Goal: Task Accomplishment & Management: Use online tool/utility

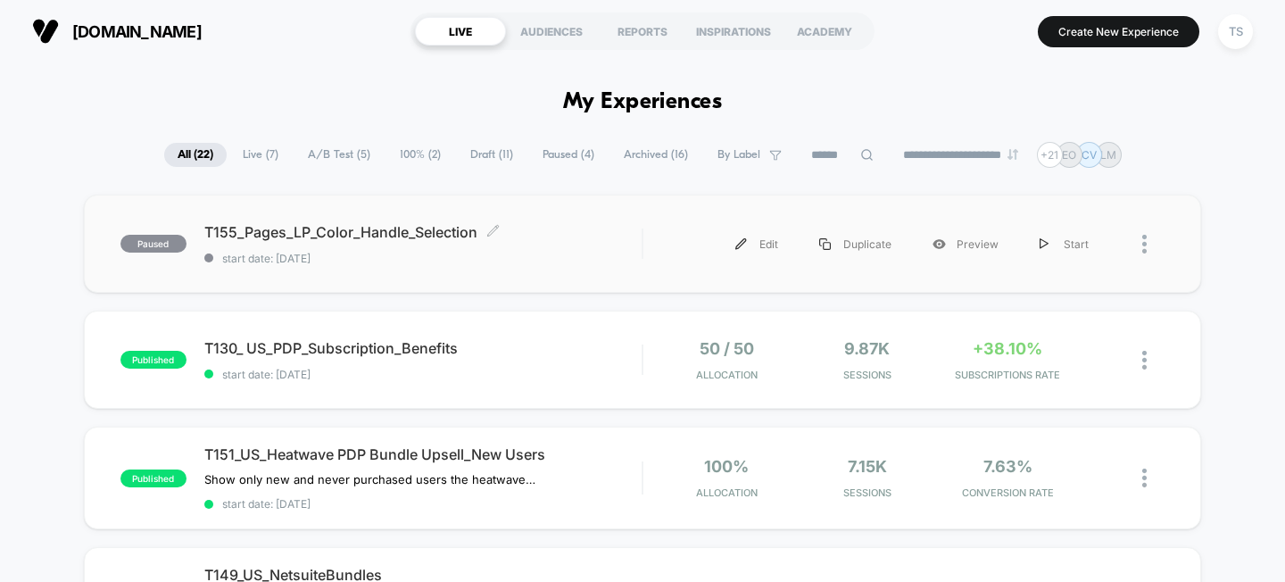
click at [381, 237] on span "T155_Pages_LP_Color_Handle_Selection Click to edit experience details" at bounding box center [423, 232] width 438 height 18
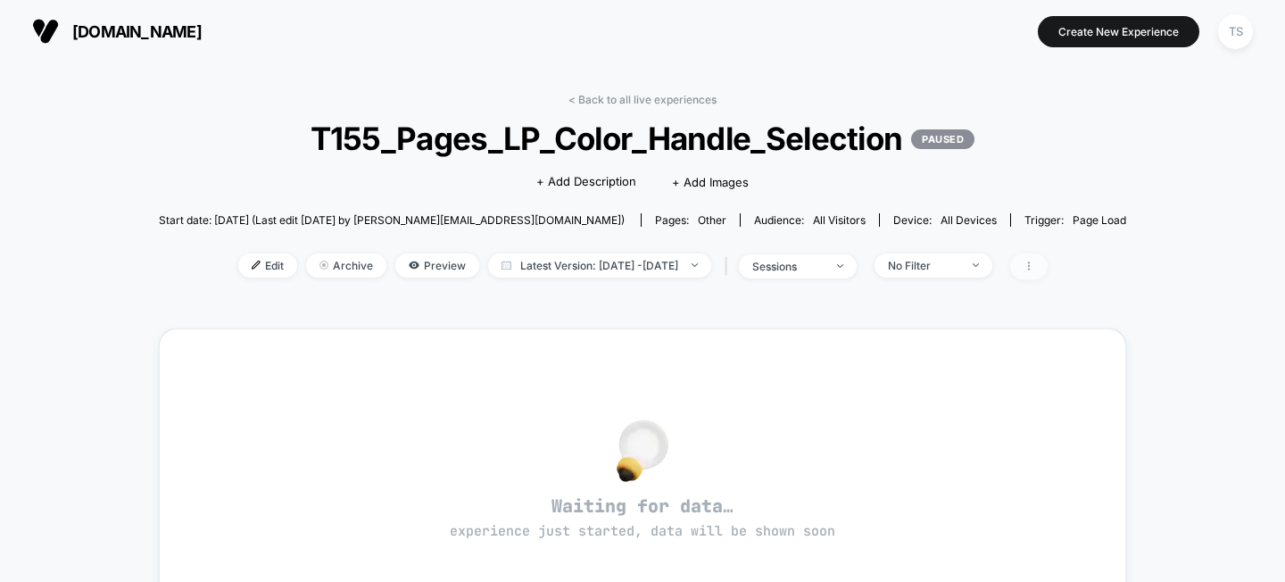
click at [1034, 270] on icon at bounding box center [1029, 266] width 11 height 11
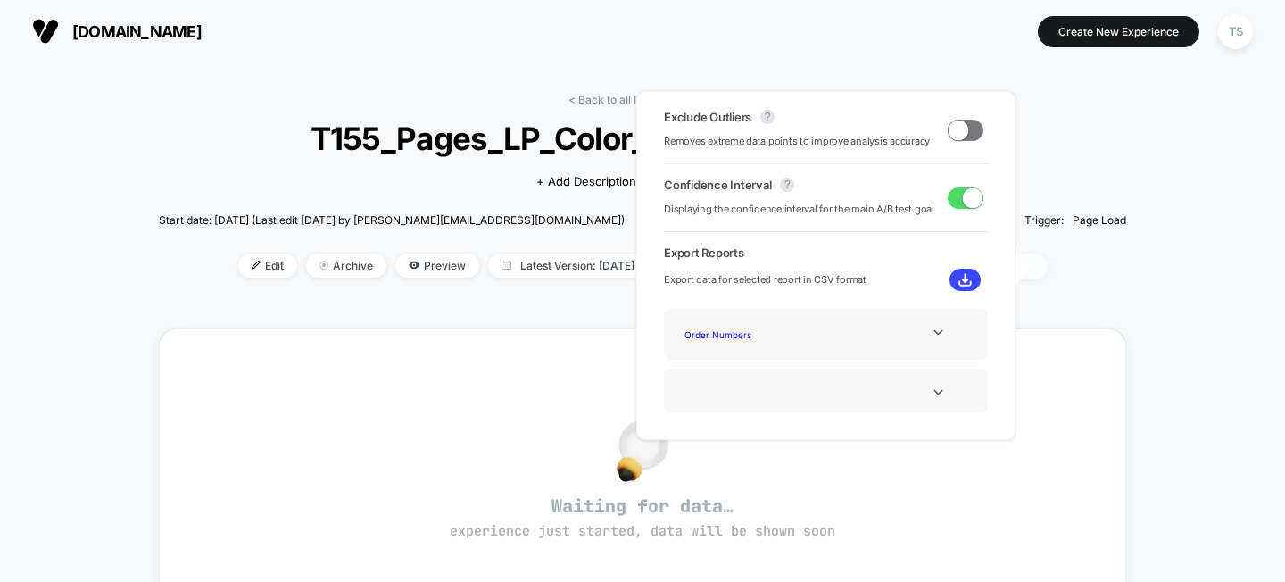
click at [1034, 270] on icon at bounding box center [1029, 266] width 11 height 11
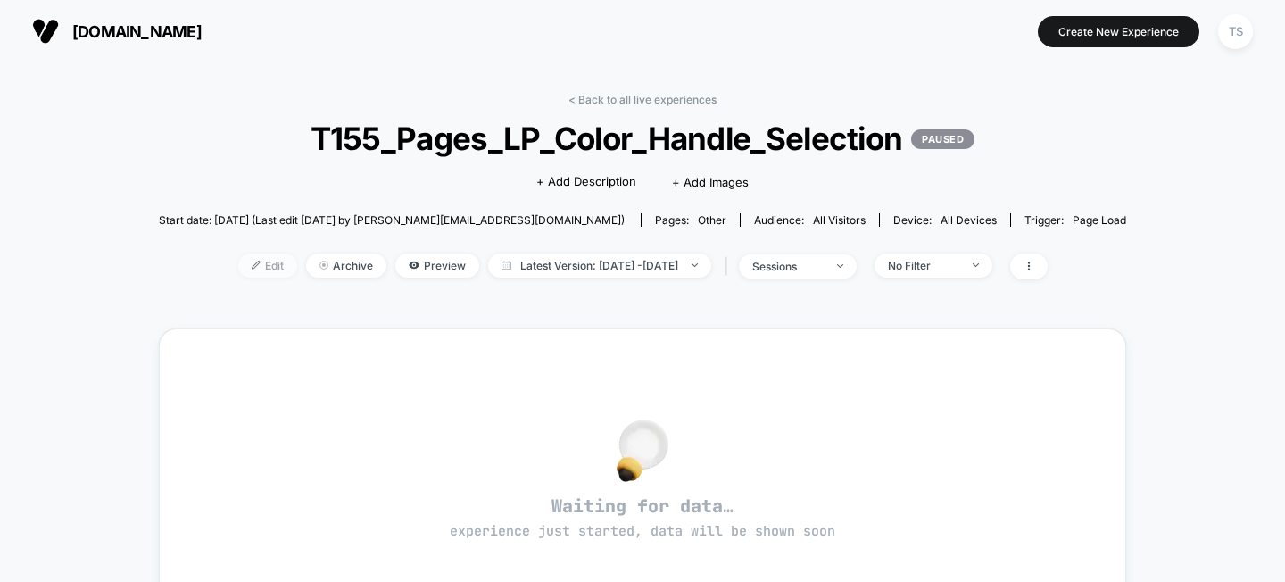
click at [238, 271] on span "Edit" at bounding box center [267, 265] width 59 height 24
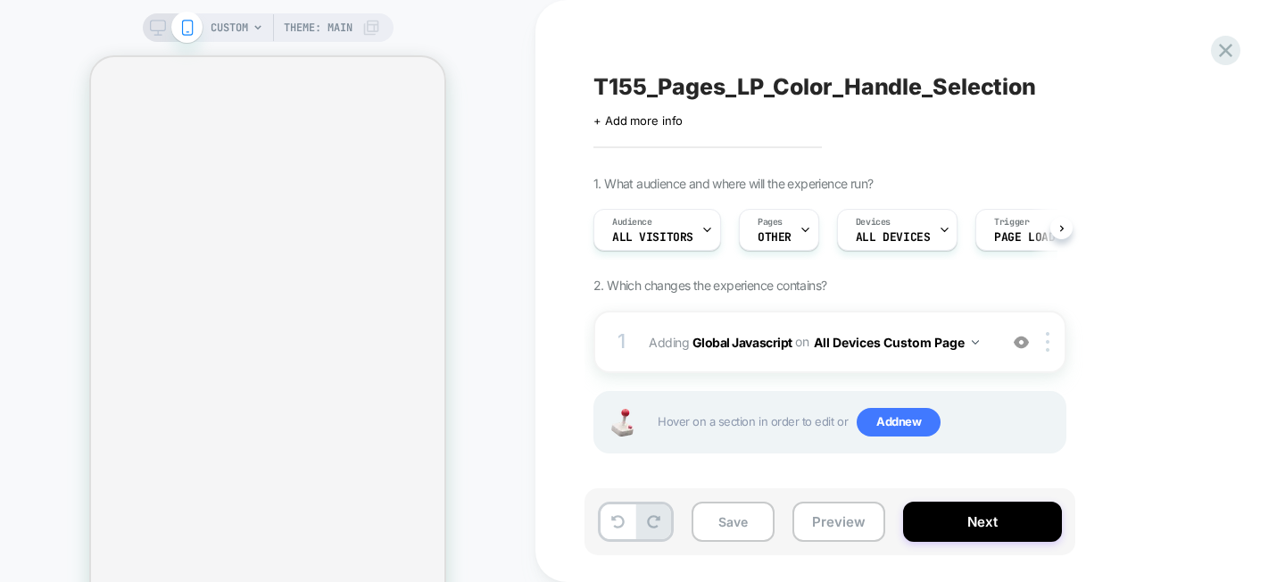
scroll to position [0, 1]
click at [799, 232] on icon at bounding box center [805, 230] width 12 height 12
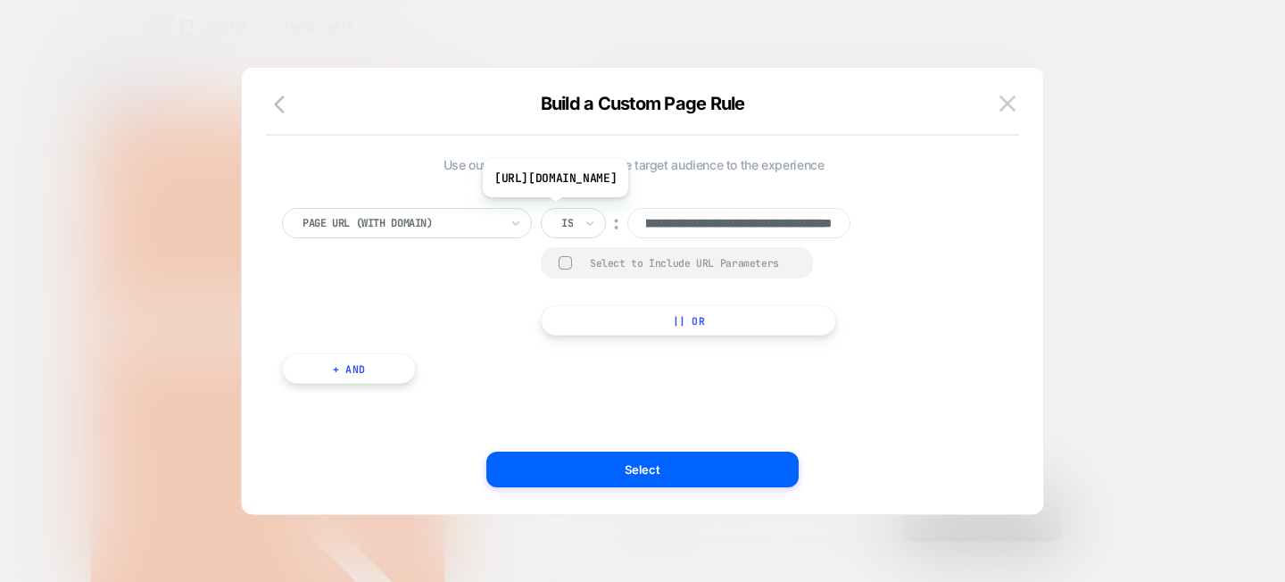
scroll to position [0, 277]
click at [706, 223] on input "**********" at bounding box center [738, 223] width 223 height 30
click at [1018, 101] on button at bounding box center [1007, 103] width 27 height 27
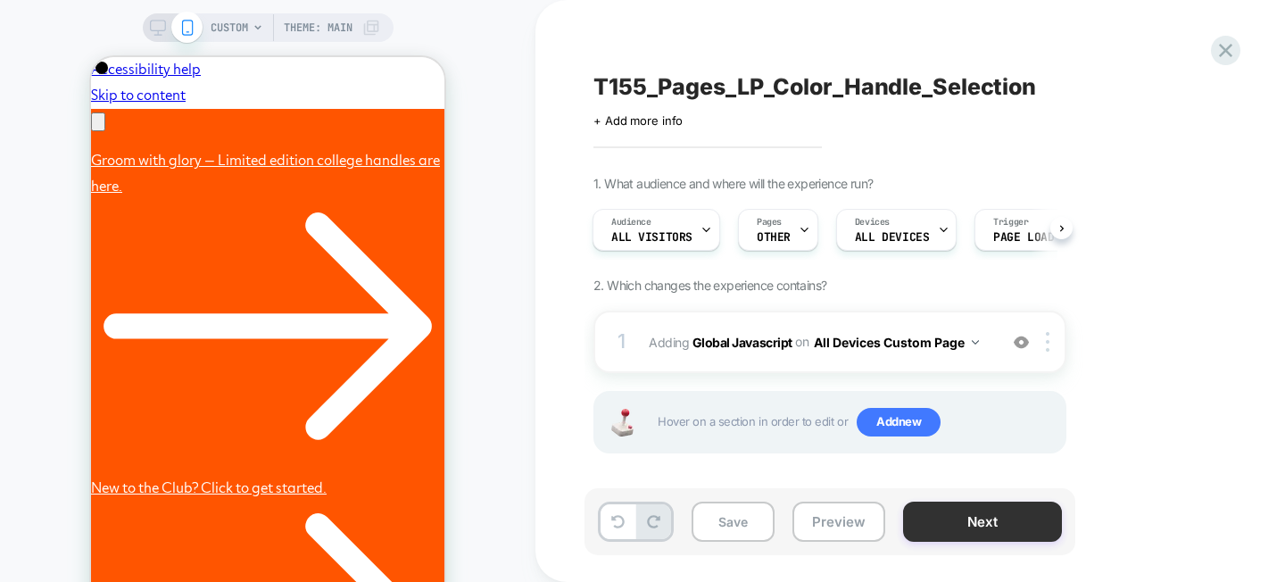
click at [982, 524] on button "Next" at bounding box center [982, 522] width 159 height 40
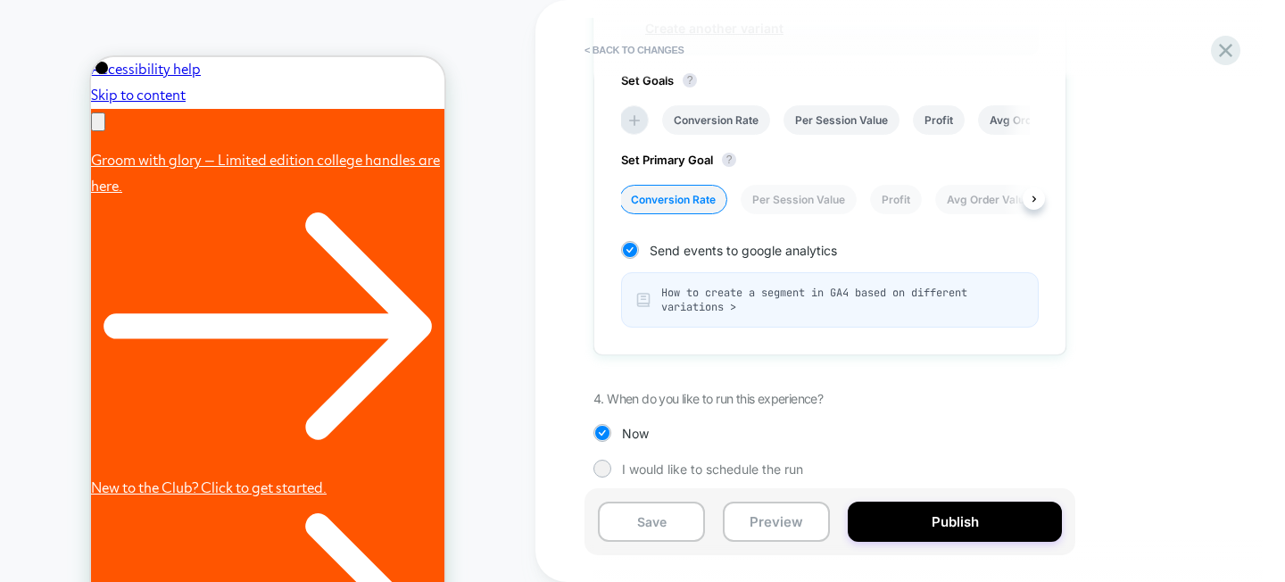
scroll to position [799, 0]
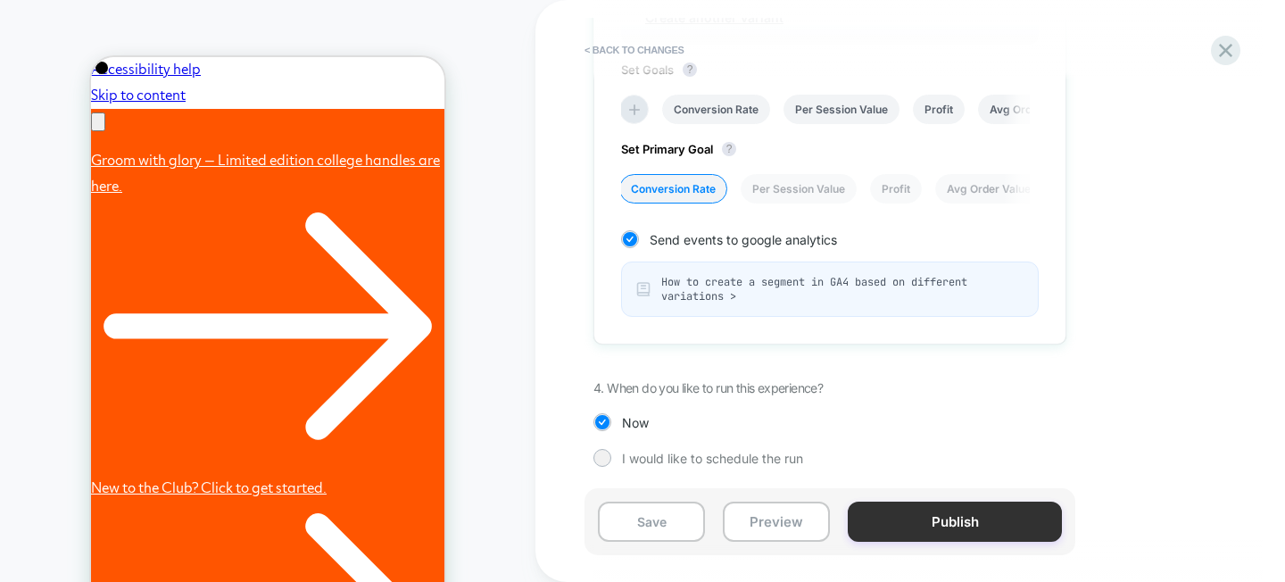
click at [966, 528] on button "Publish" at bounding box center [955, 522] width 214 height 40
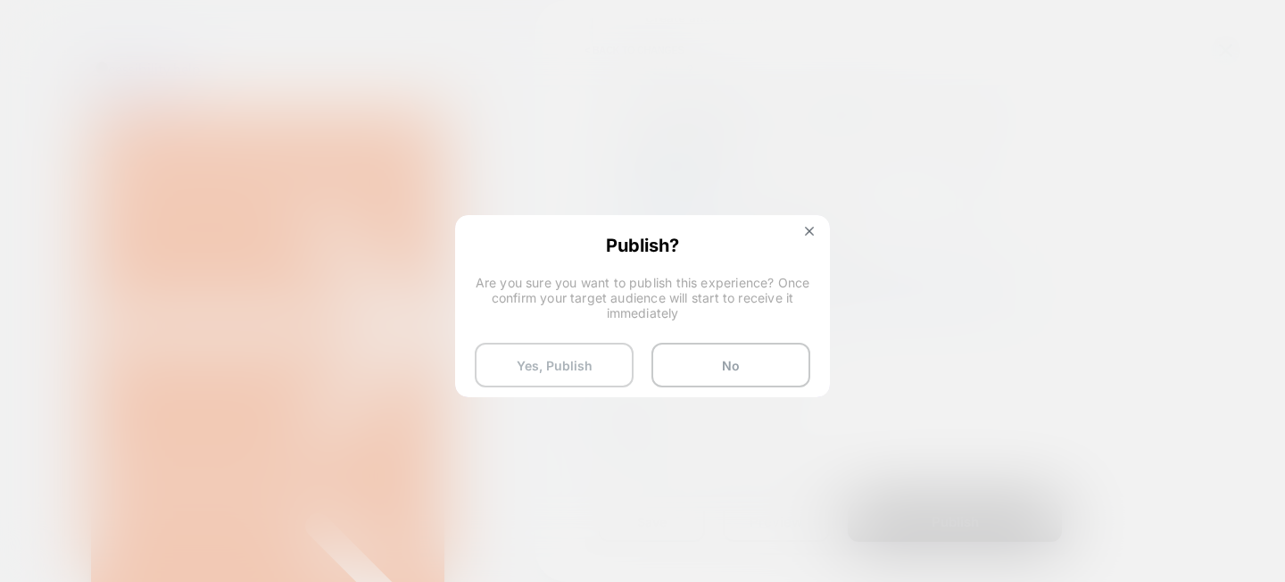
scroll to position [0, 277]
click at [566, 368] on button "Yes, Publish" at bounding box center [554, 365] width 159 height 45
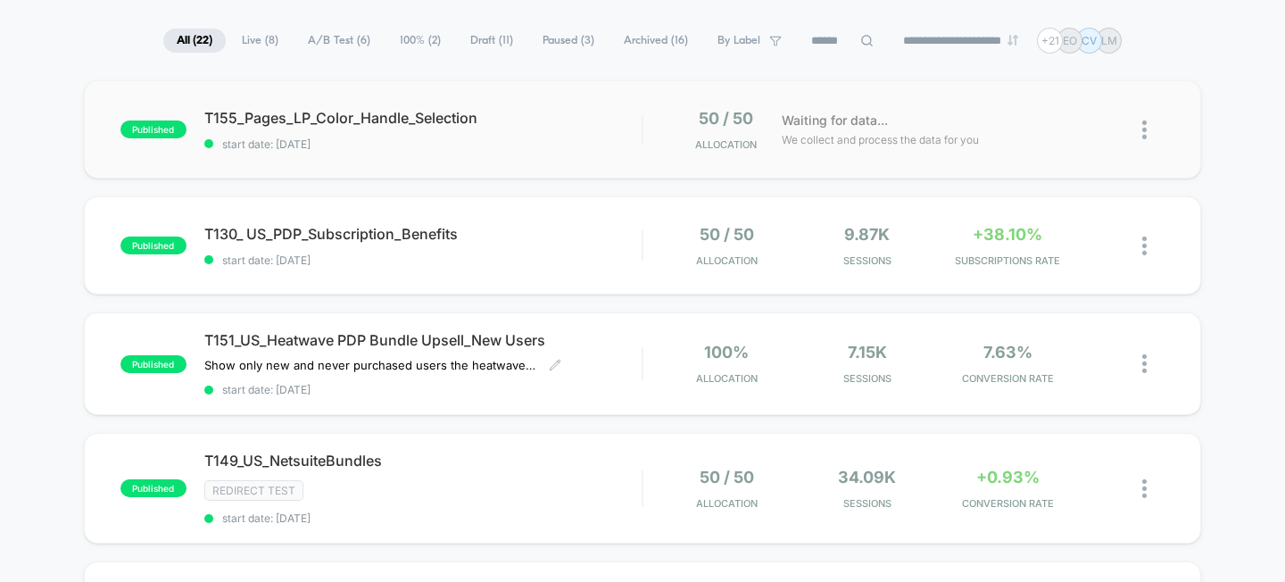
scroll to position [72, 0]
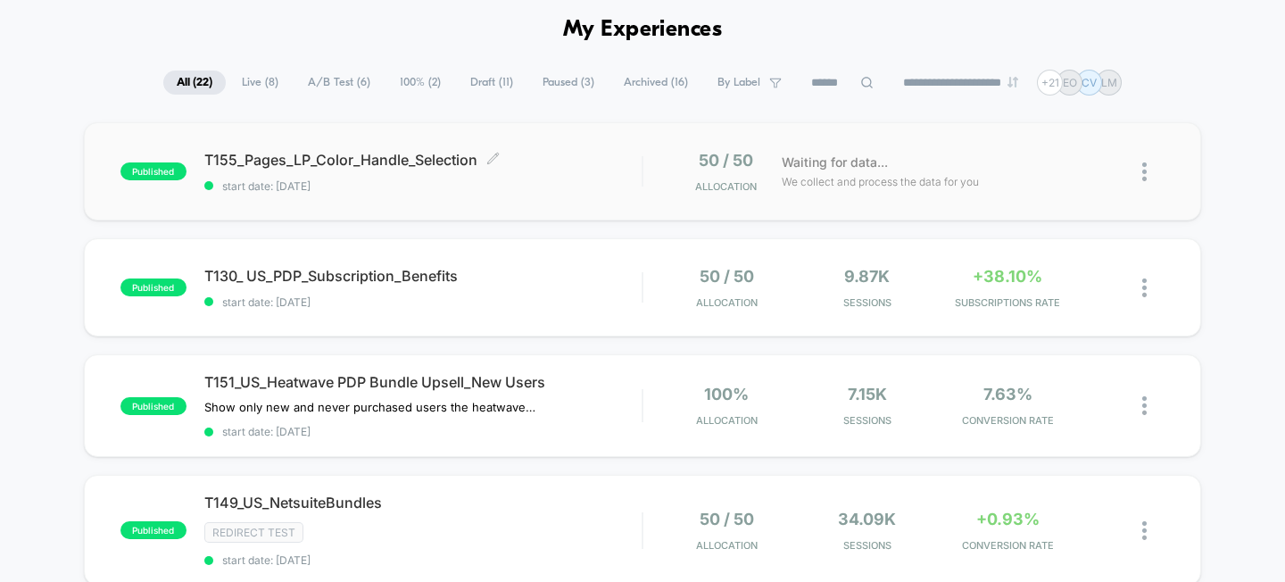
click at [328, 160] on span "T155_Pages_LP_Color_Handle_Selection Click to edit experience details" at bounding box center [423, 160] width 438 height 18
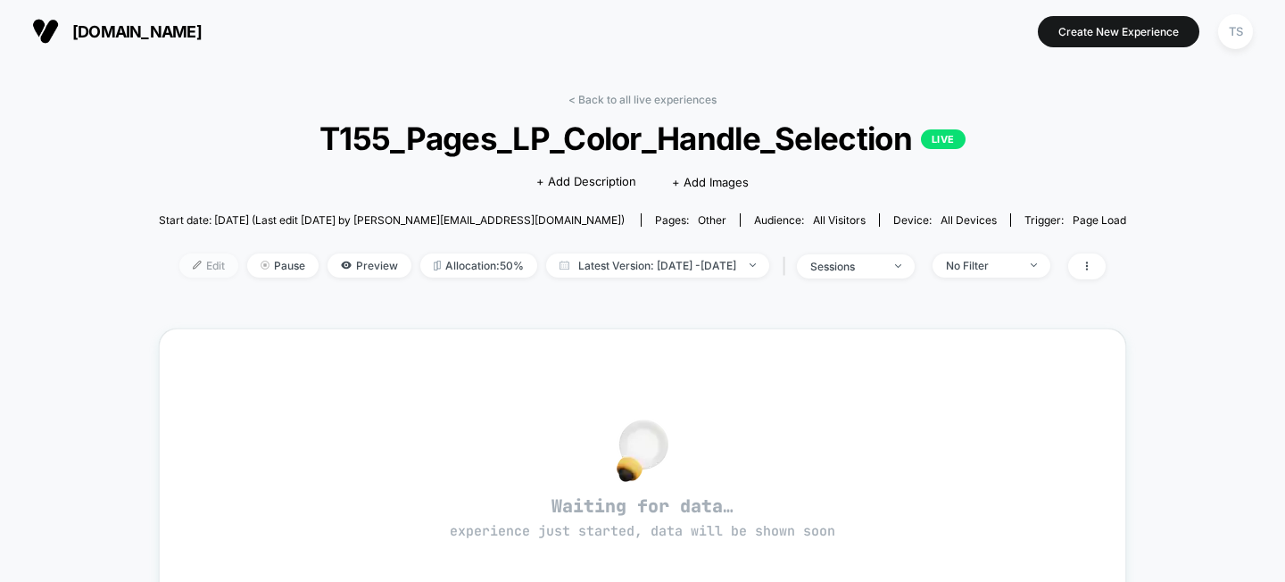
click at [179, 269] on span "Edit" at bounding box center [208, 265] width 59 height 24
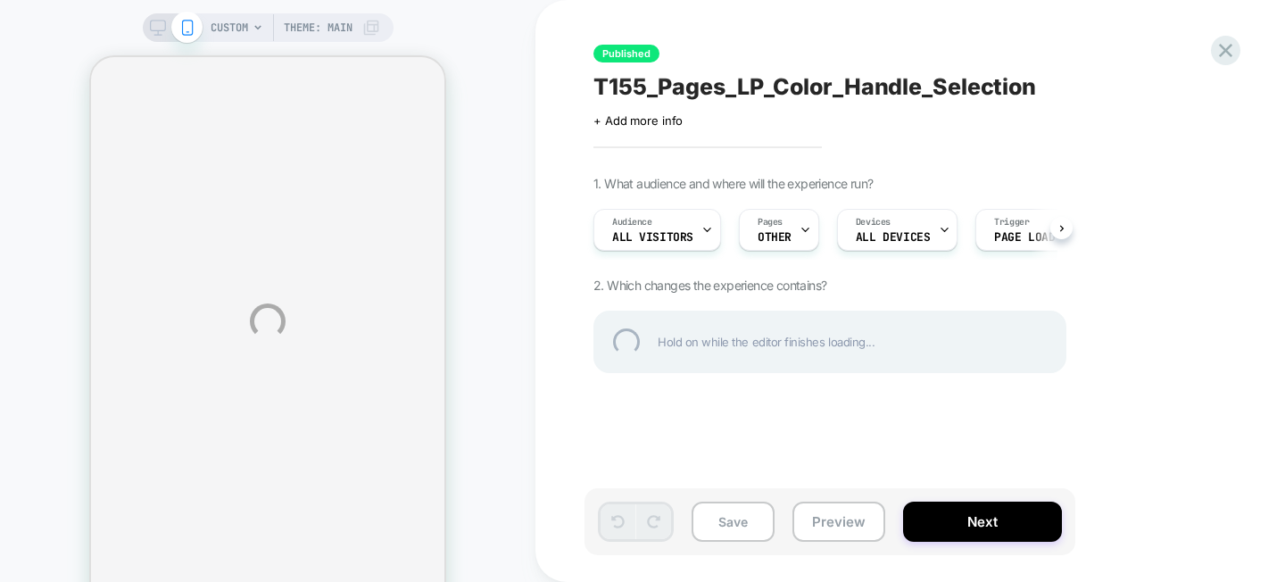
click at [783, 238] on div "CUSTOM Theme: MAIN Published T155_Pages_LP_Color_Handle_Selection Click to edit…" at bounding box center [642, 321] width 1285 height 642
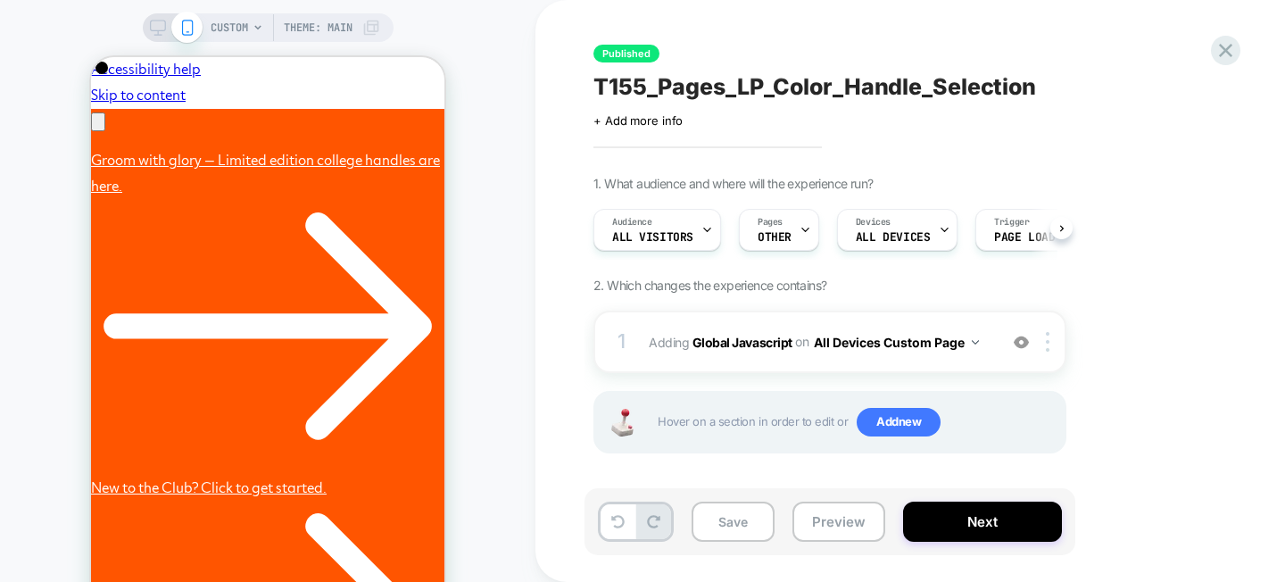
scroll to position [0, 1]
click at [788, 231] on div "Pages OTHER" at bounding box center [774, 230] width 70 height 40
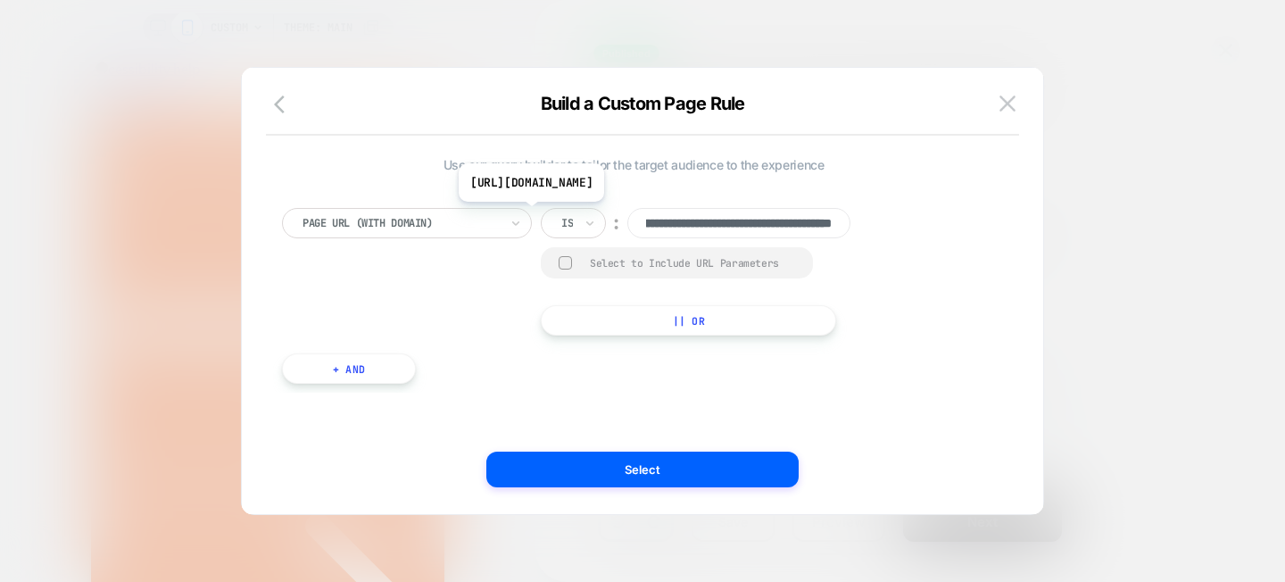
scroll to position [0, 277]
click at [699, 224] on input "**********" at bounding box center [738, 223] width 223 height 30
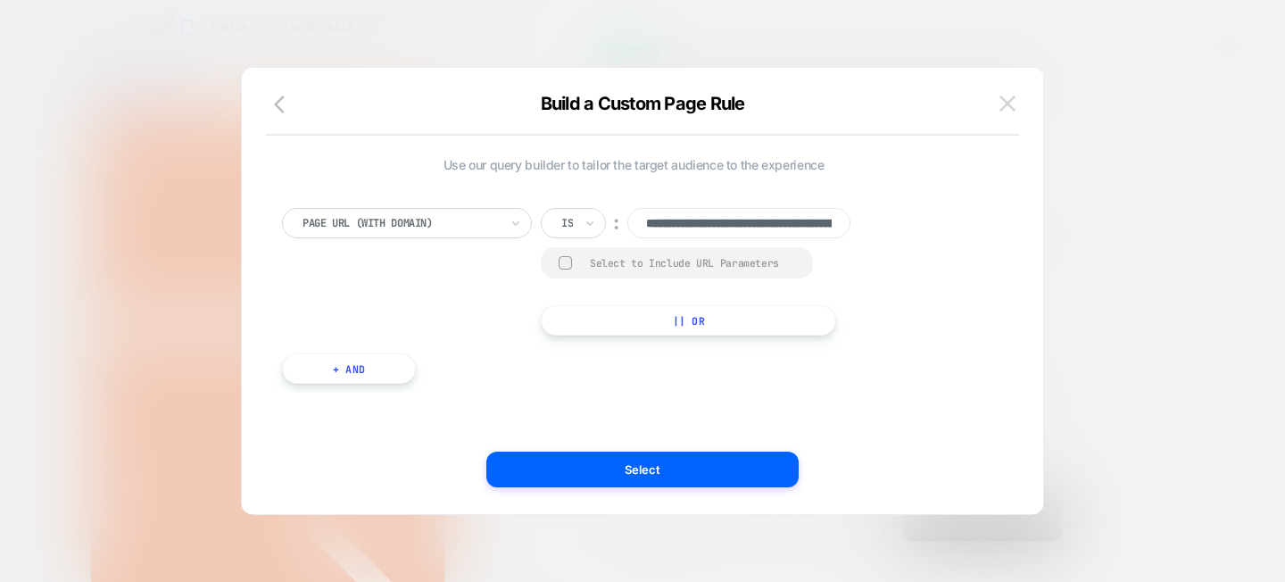
click at [1016, 102] on button at bounding box center [1007, 103] width 27 height 27
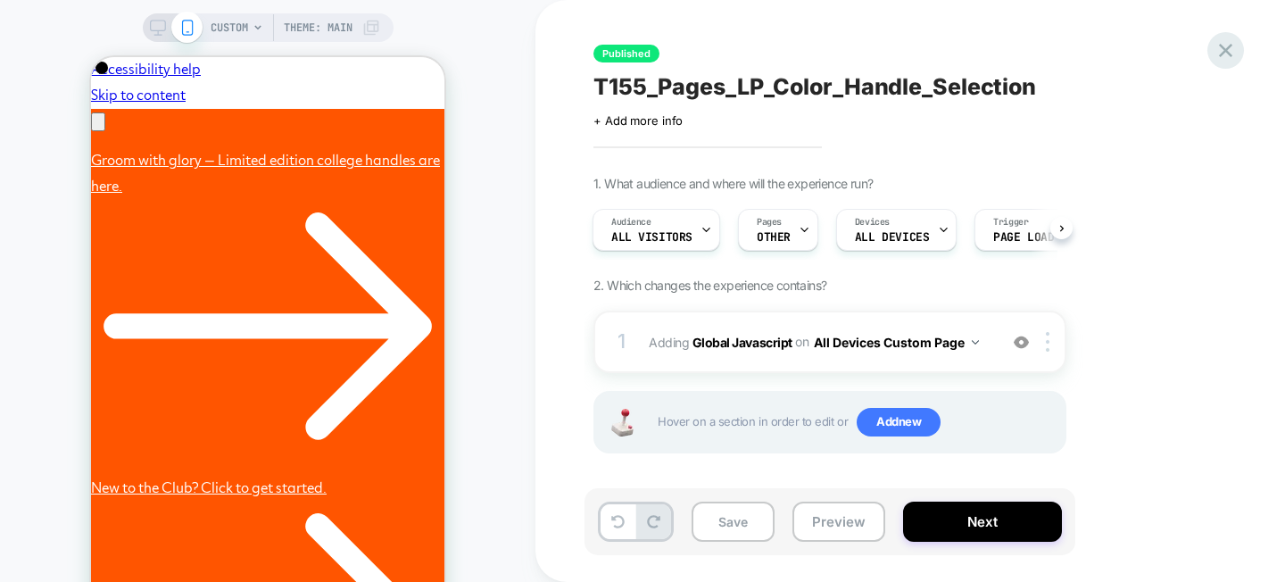
click at [1233, 56] on icon at bounding box center [1226, 50] width 24 height 24
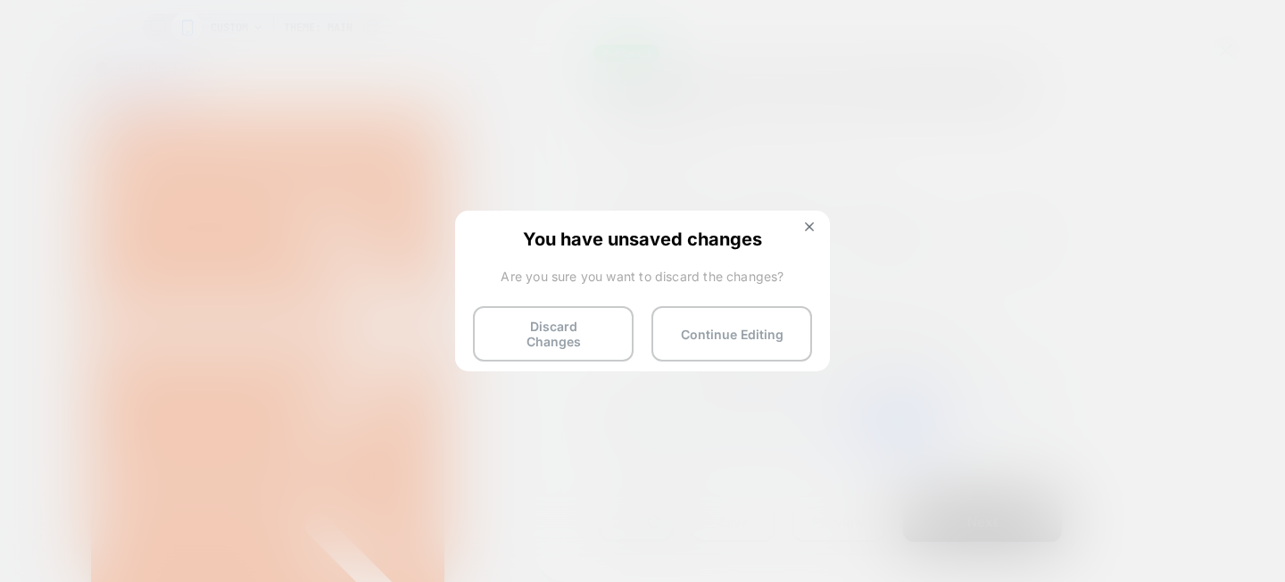
scroll to position [0, 553]
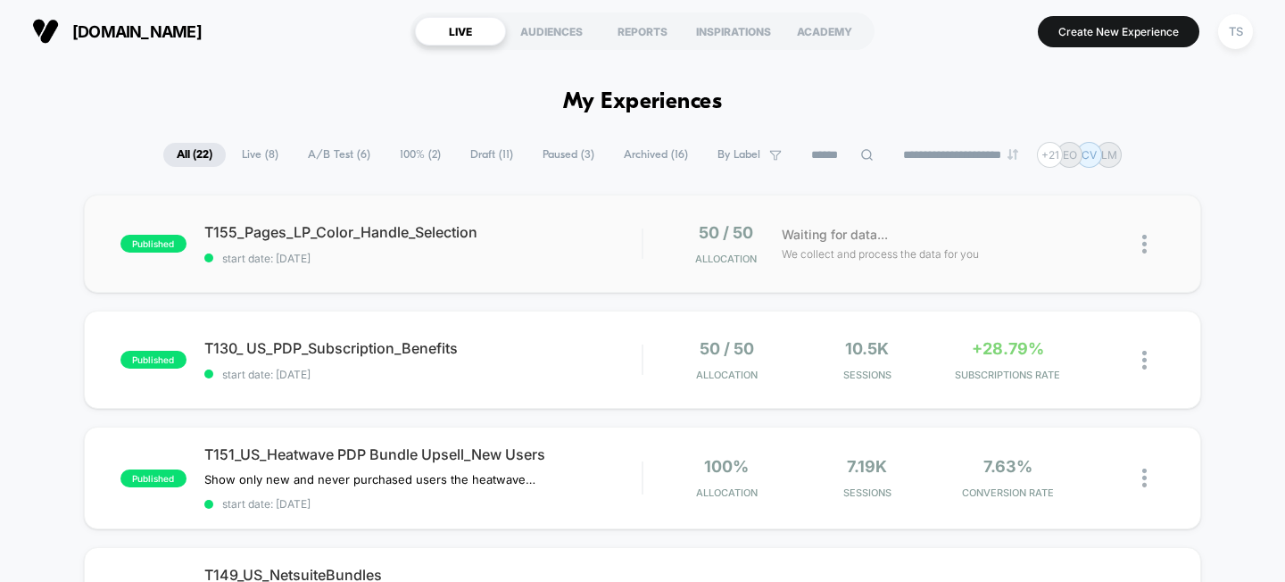
click at [422, 220] on div "published T155_Pages_LP_Color_Handle_Selection start date: 9/3/2025 50 / 50 All…" at bounding box center [643, 244] width 1118 height 98
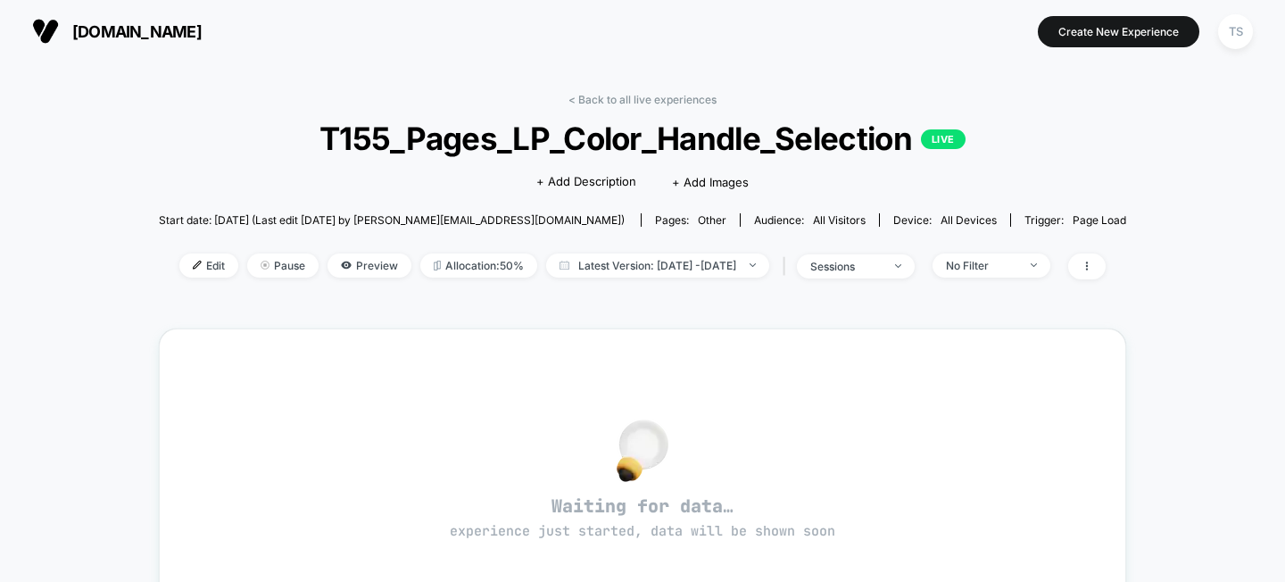
scroll to position [50, 0]
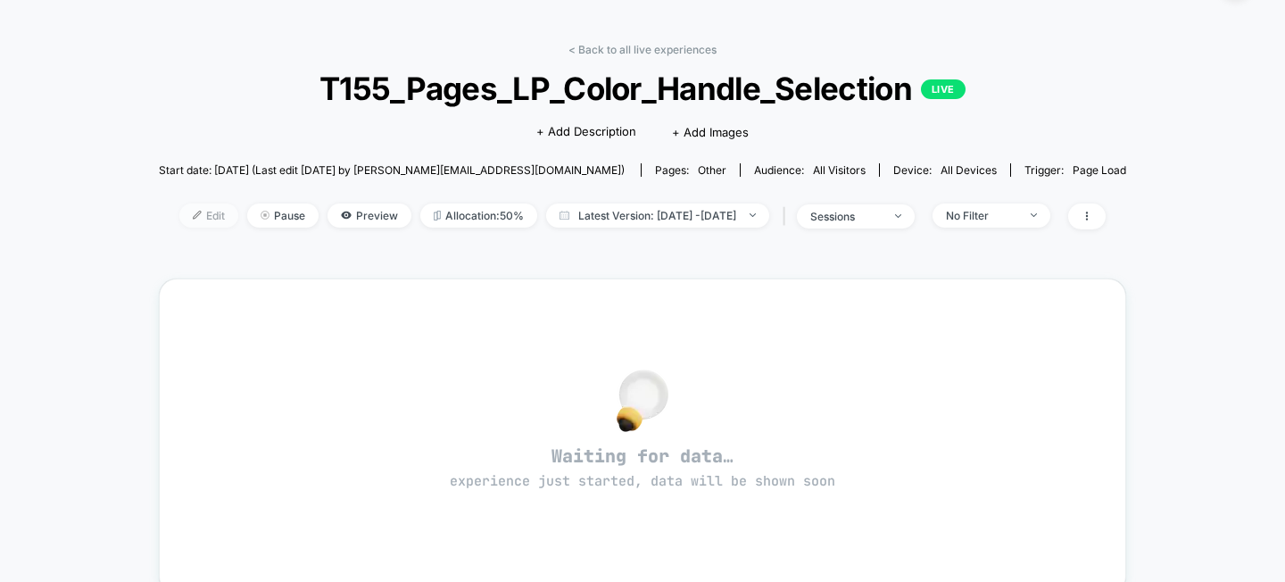
click at [179, 217] on span "Edit" at bounding box center [208, 215] width 59 height 24
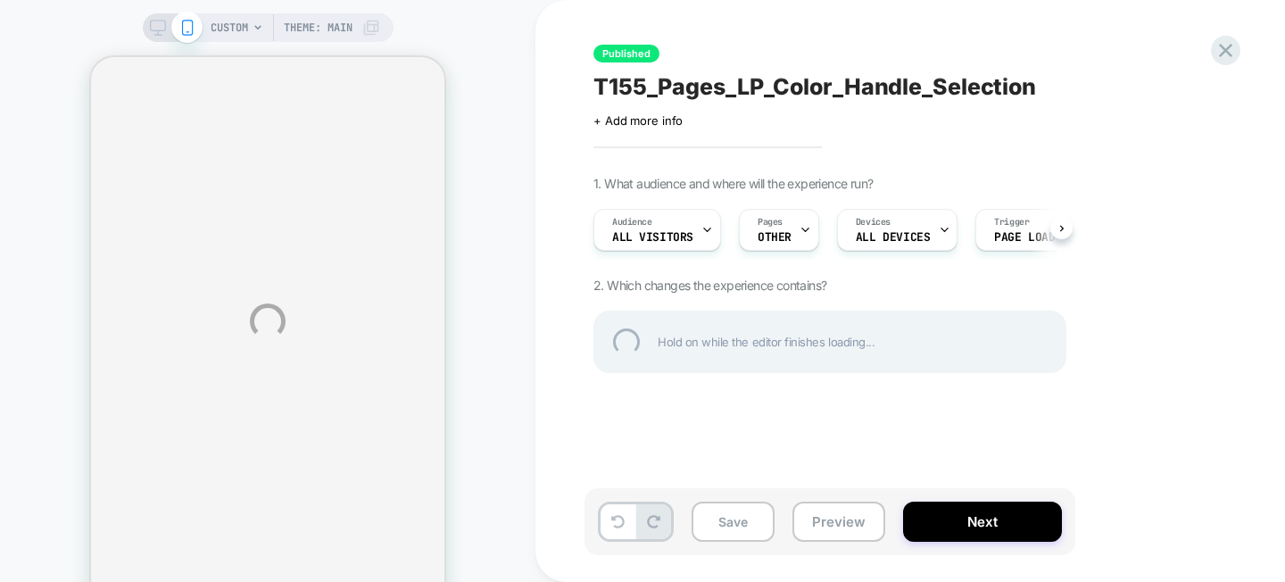
click at [807, 228] on div "CUSTOM Theme: MAIN Published T155_Pages_LP_Color_Handle_Selection Click to edit…" at bounding box center [642, 321] width 1285 height 642
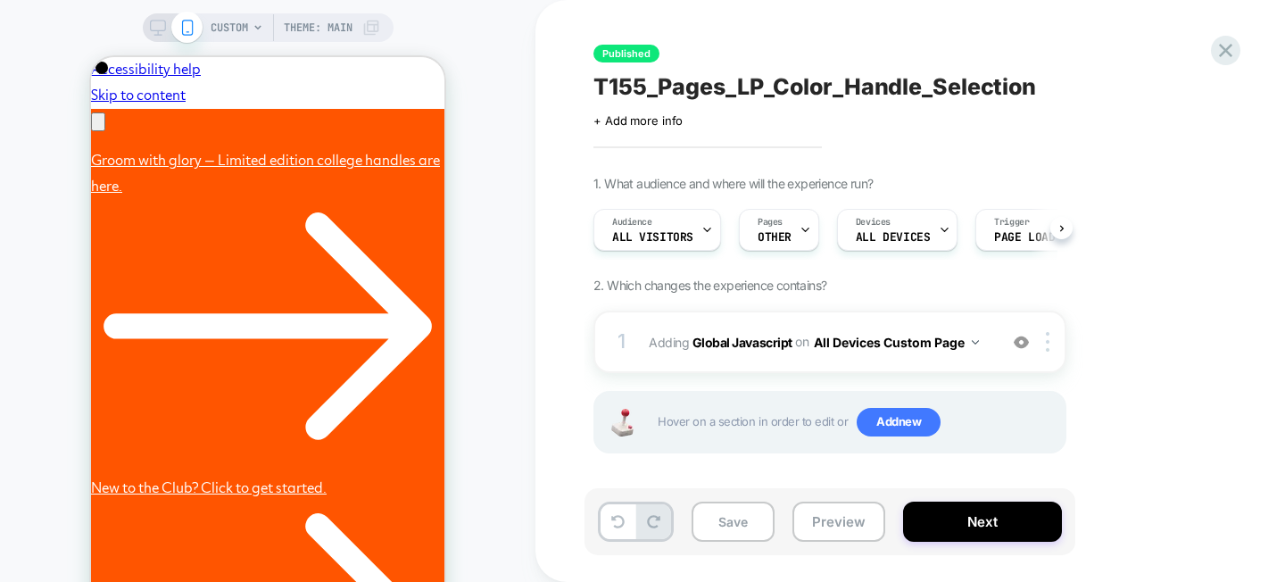
scroll to position [0, 1]
click at [806, 228] on icon at bounding box center [805, 230] width 12 height 12
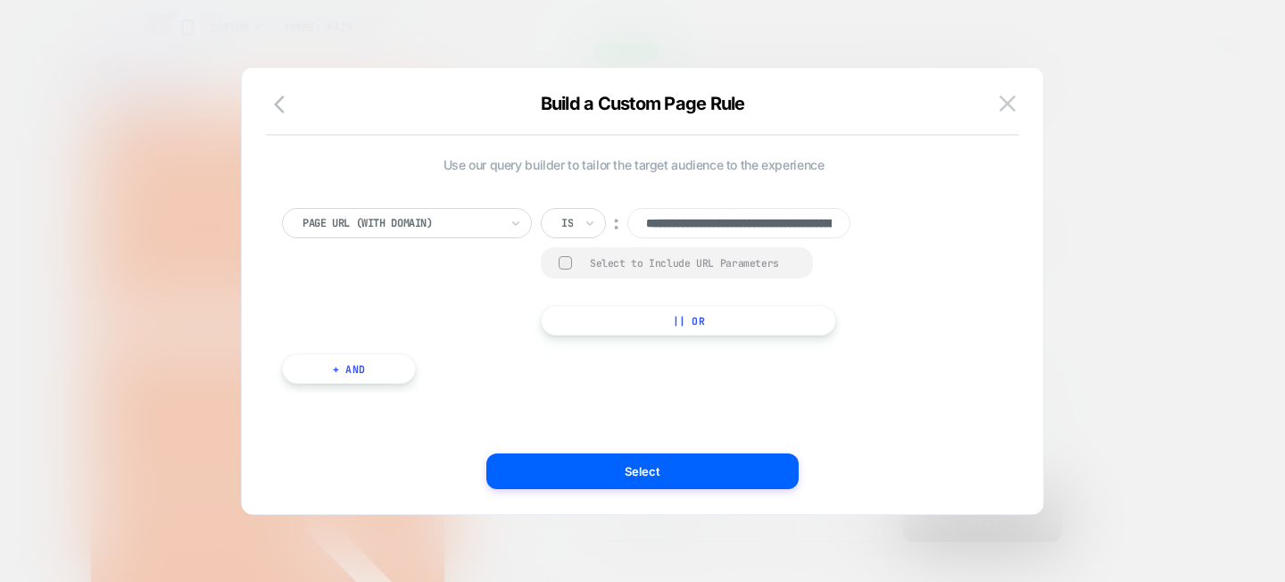
scroll to position [0, 369]
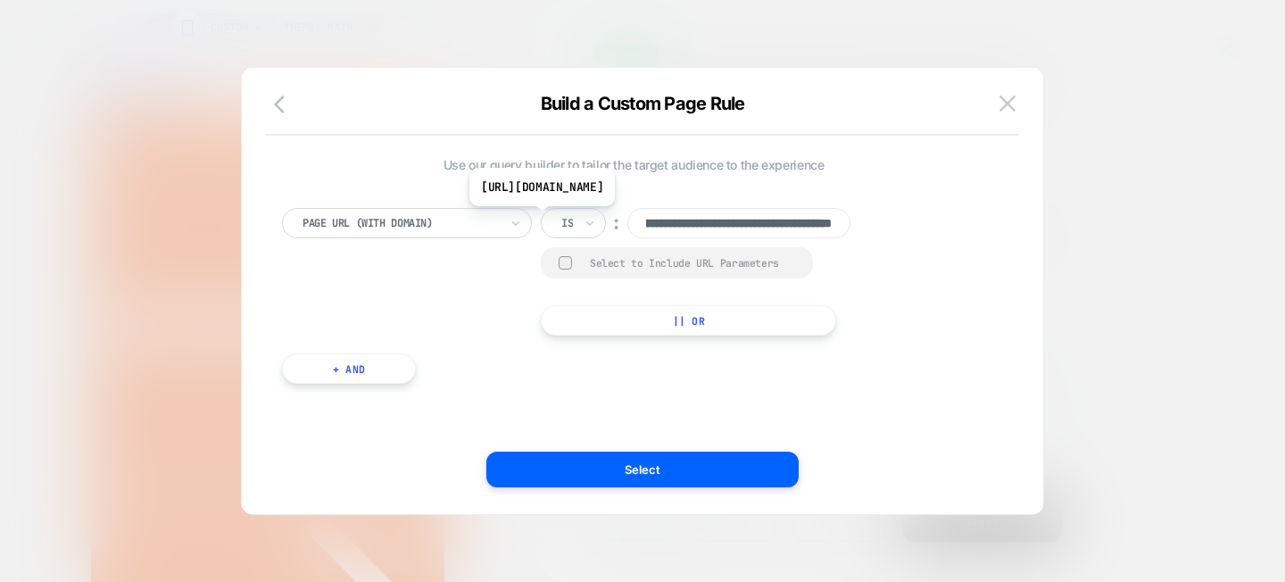
click at [726, 220] on input "**********" at bounding box center [738, 223] width 223 height 30
paste input
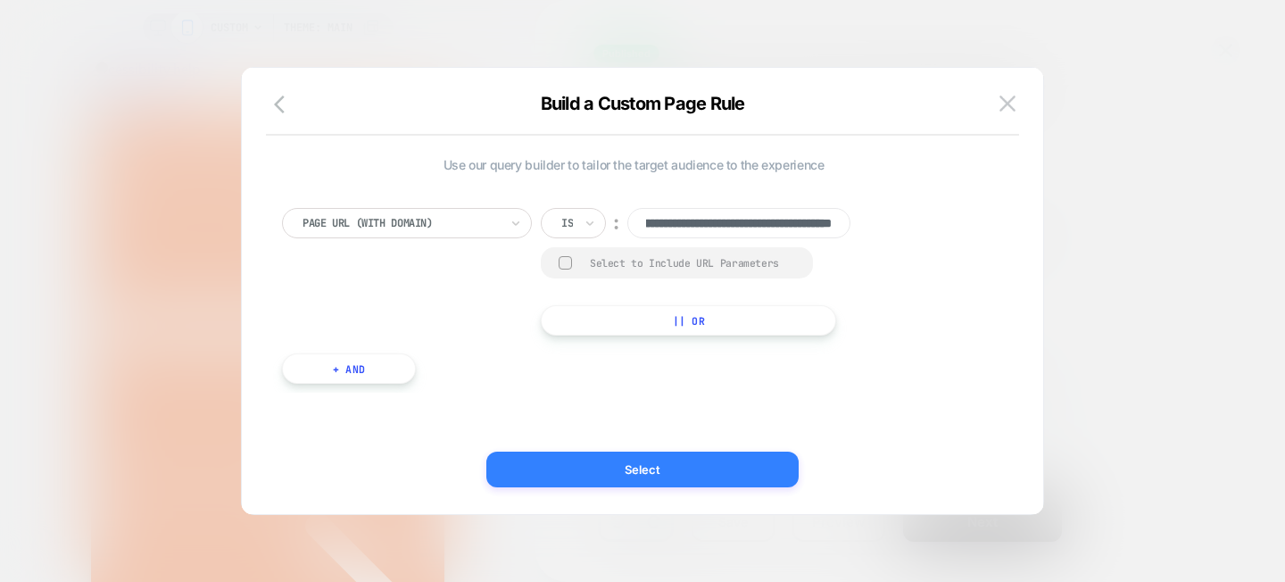
type input "**********"
click at [687, 469] on button "Select" at bounding box center [642, 470] width 312 height 36
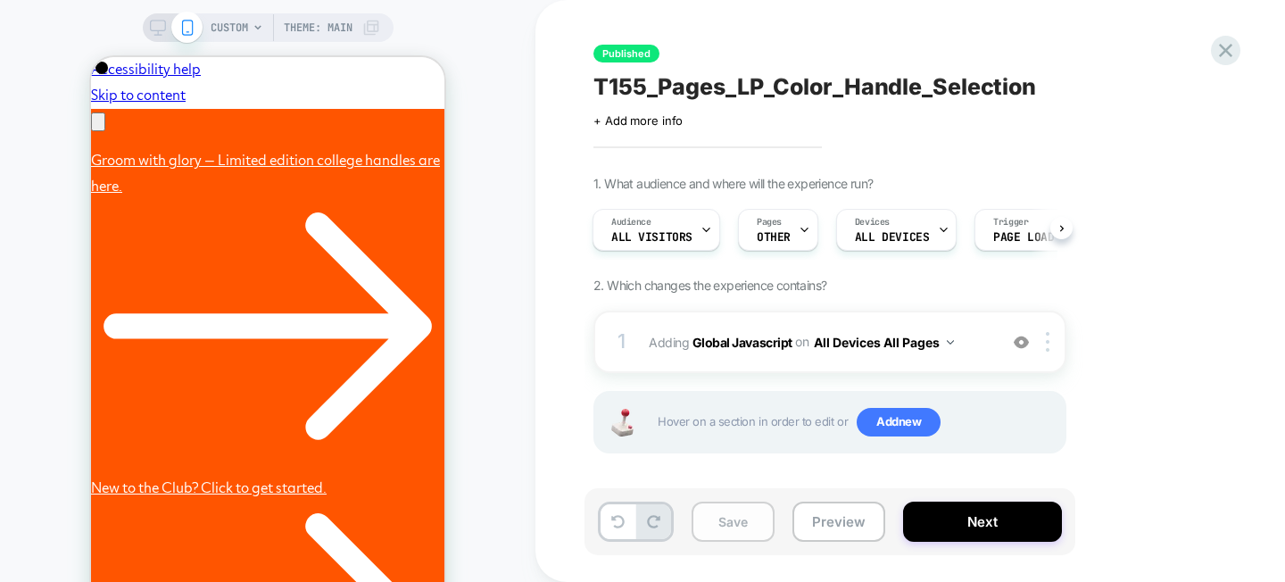
scroll to position [0, 2]
click at [715, 519] on button "Save" at bounding box center [733, 522] width 83 height 40
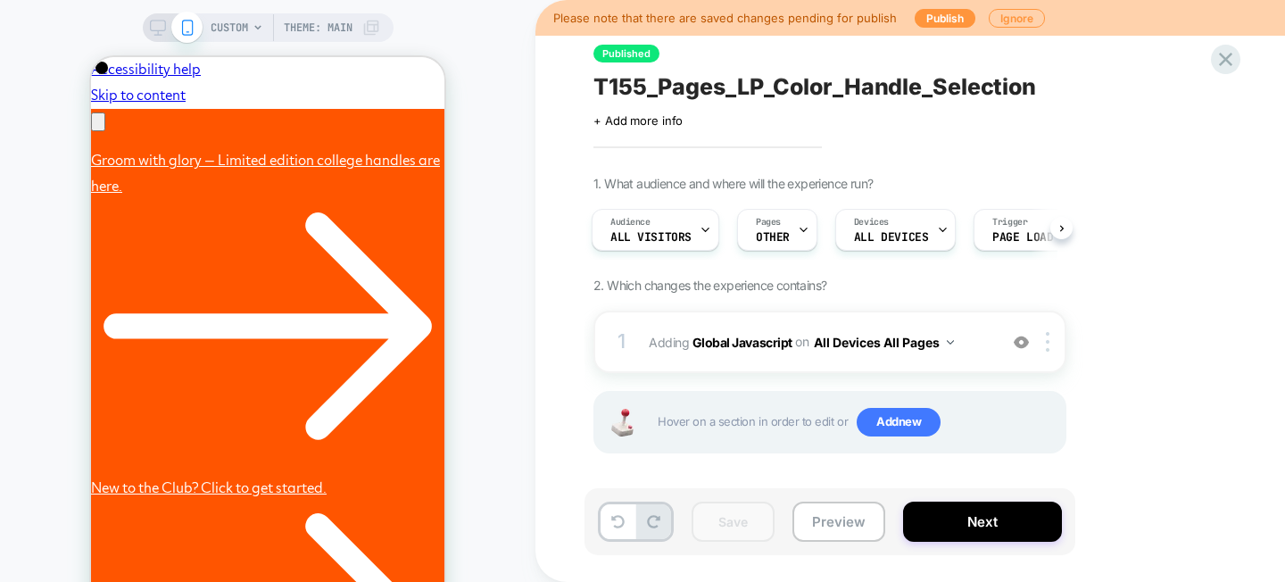
scroll to position [0, 277]
click at [935, 20] on button "Publish" at bounding box center [945, 18] width 61 height 19
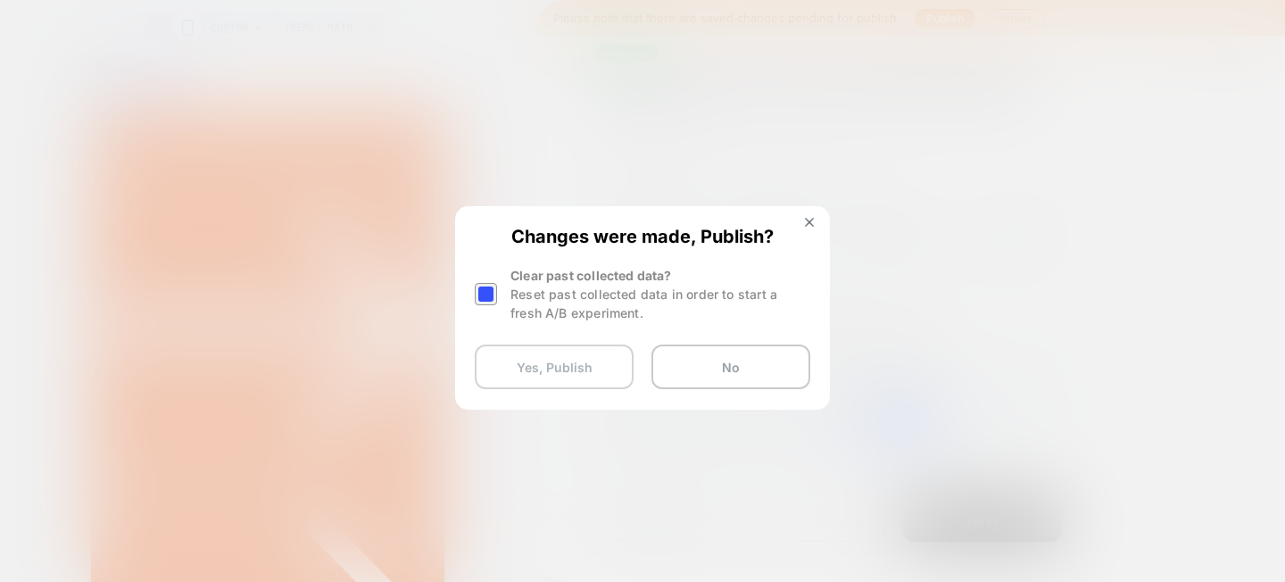
click at [570, 365] on button "Yes, Publish" at bounding box center [554, 366] width 159 height 45
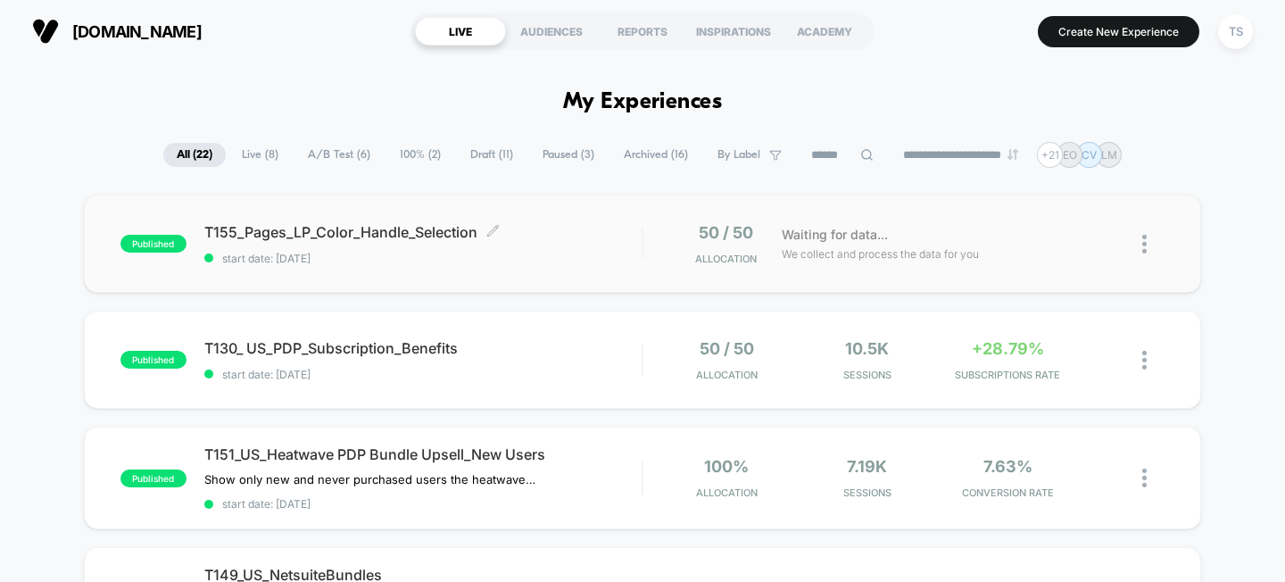
click at [303, 237] on span "T155_Pages_LP_Color_Handle_Selection Click to edit experience details" at bounding box center [423, 232] width 438 height 18
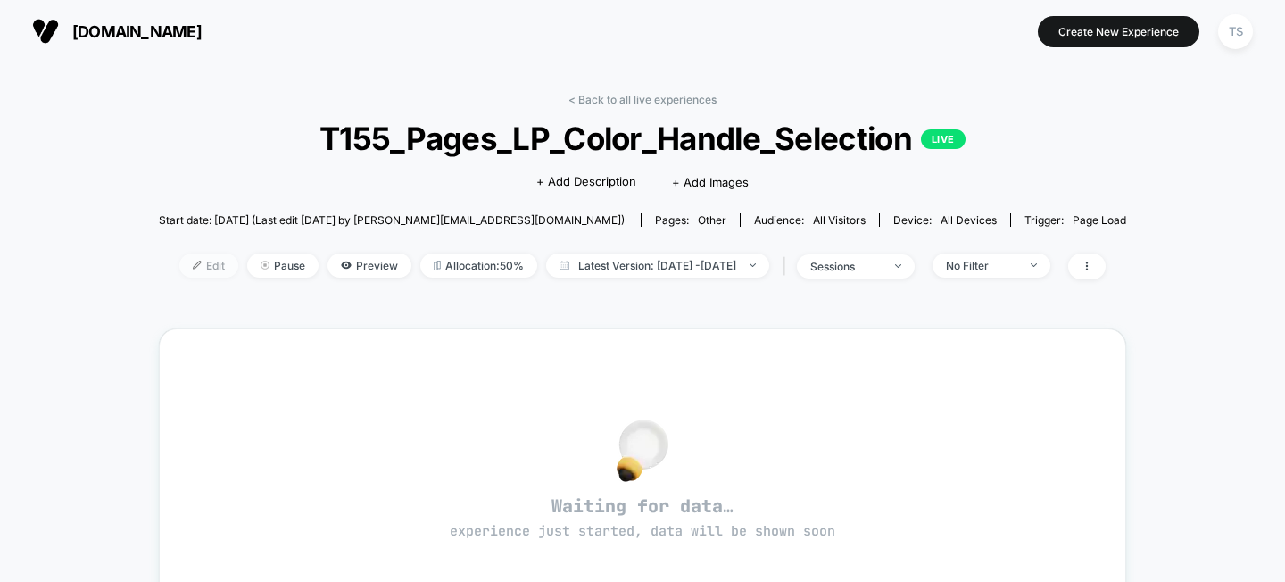
click at [179, 261] on span "Edit" at bounding box center [208, 265] width 59 height 24
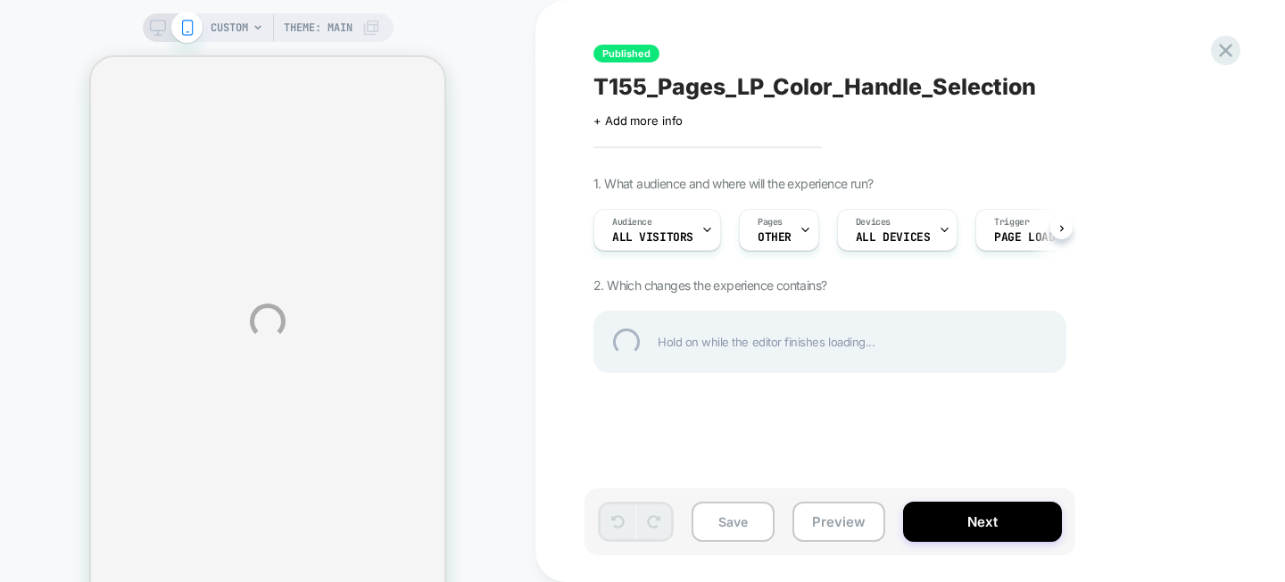
click at [803, 226] on div "CUSTOM Theme: MAIN Published T155_Pages_LP_Color_Handle_Selection Click to edit…" at bounding box center [642, 321] width 1285 height 642
click at [798, 228] on div "CUSTOM Theme: MAIN Published T155_Pages_LP_Color_Handle_Selection Click to edit…" at bounding box center [642, 321] width 1285 height 642
